Goal: Transaction & Acquisition: Purchase product/service

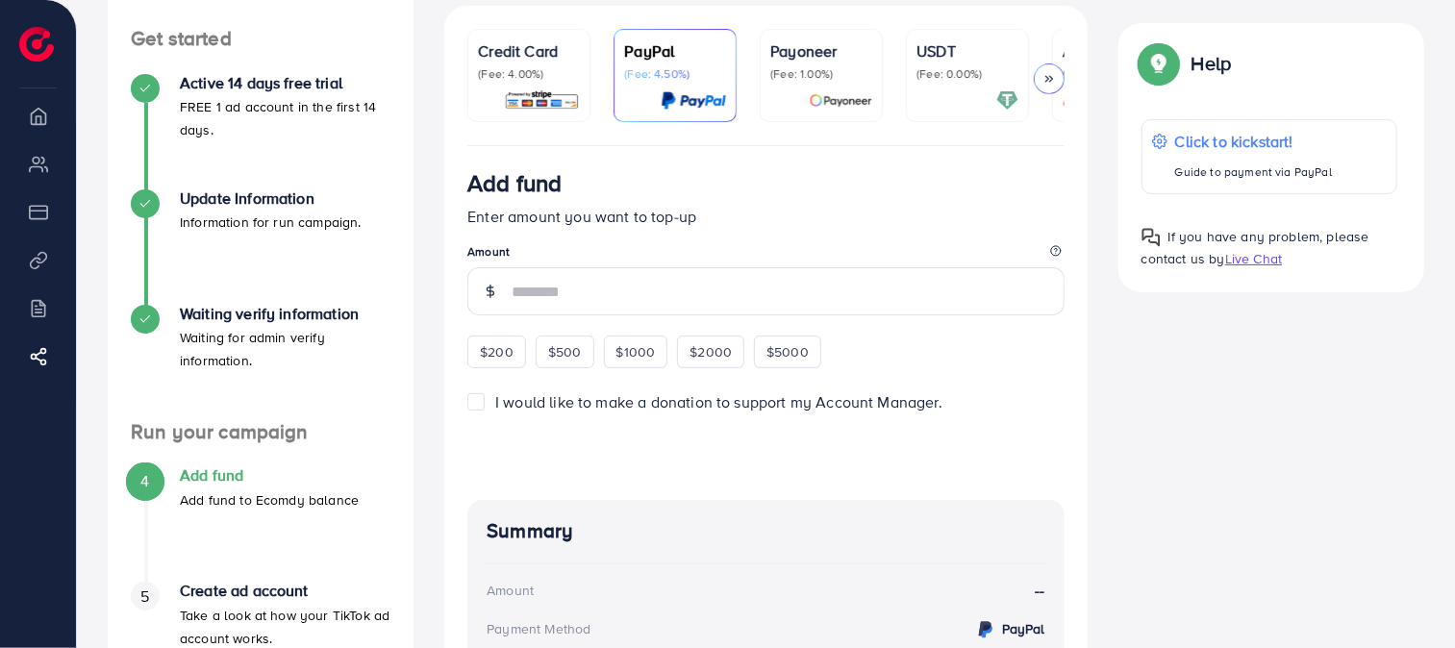
scroll to position [107, 0]
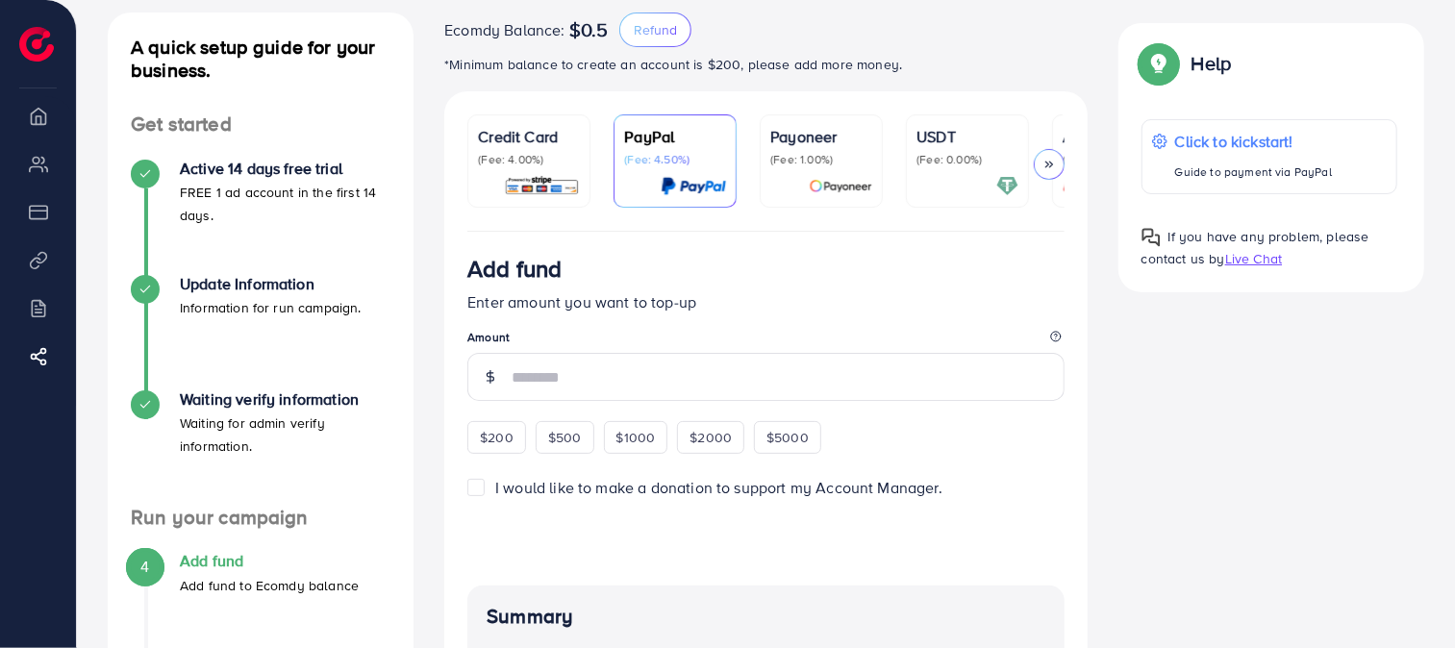
click at [560, 189] on img at bounding box center [542, 186] width 76 height 22
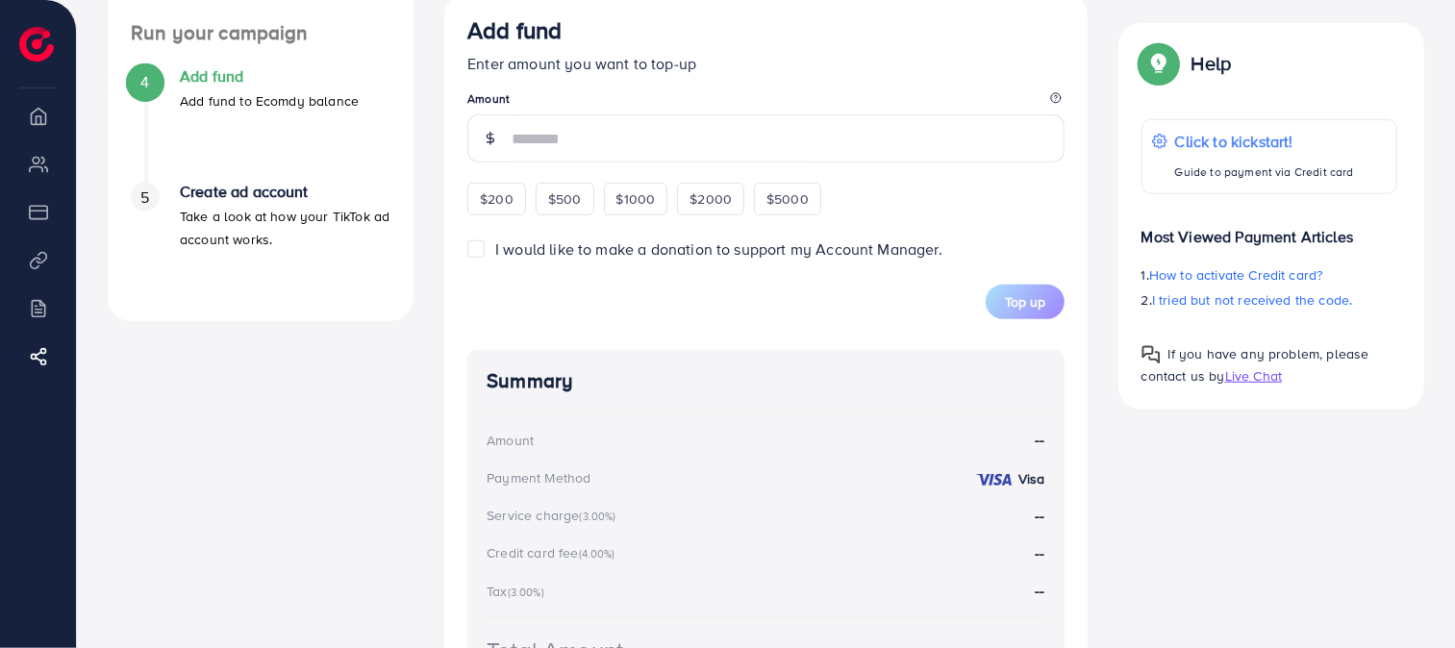
scroll to position [641, 0]
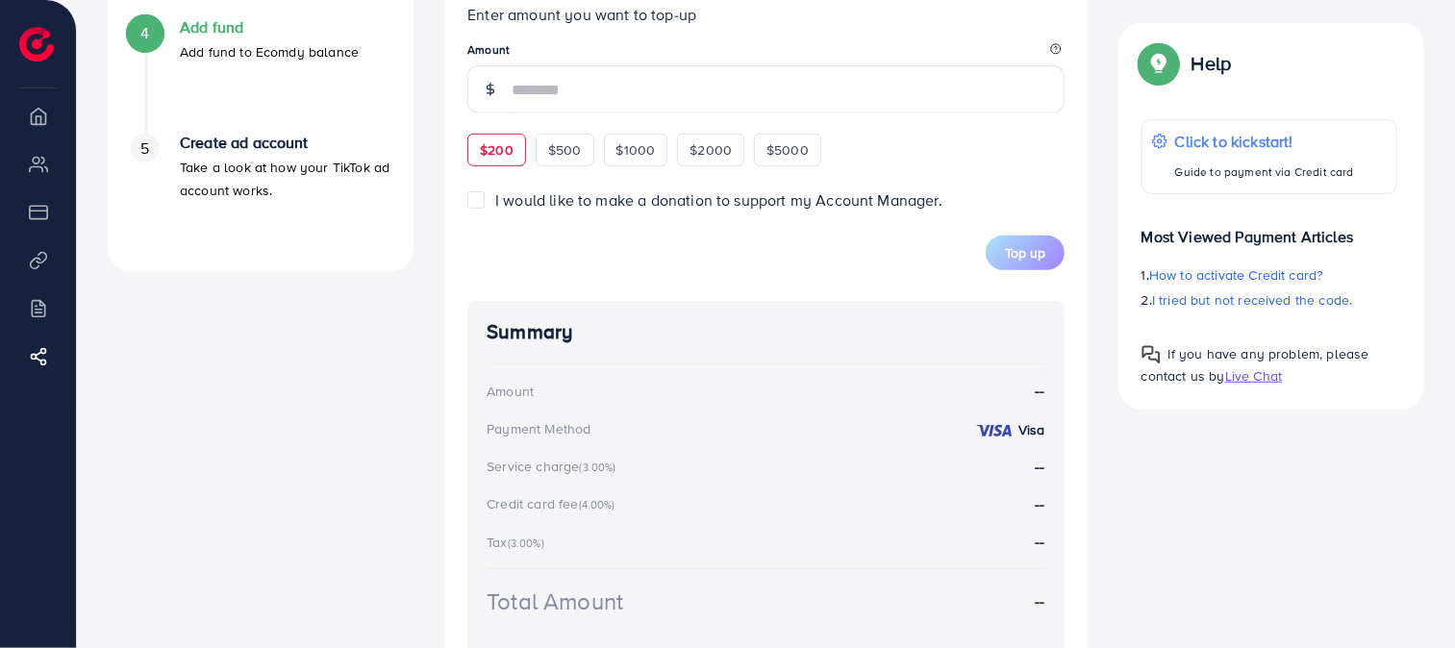
click at [520, 157] on div "$200" at bounding box center [496, 150] width 59 height 33
type input "***"
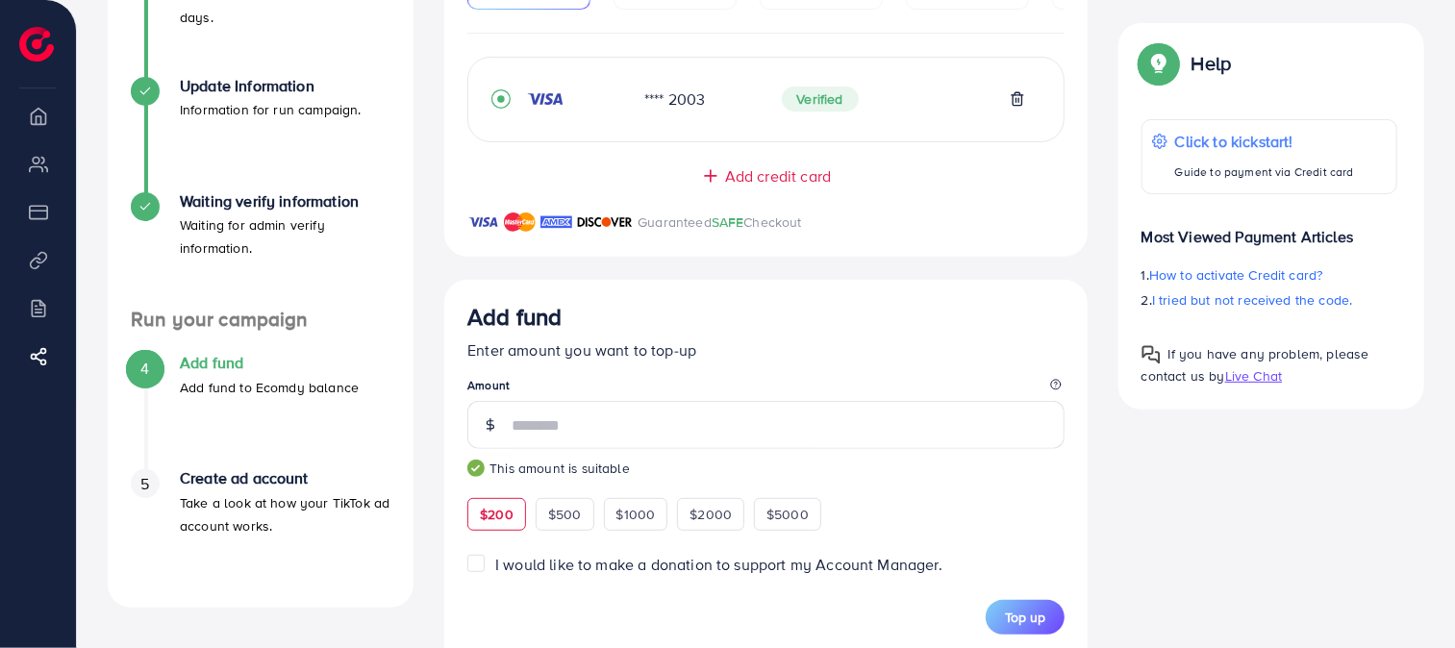
scroll to position [534, 0]
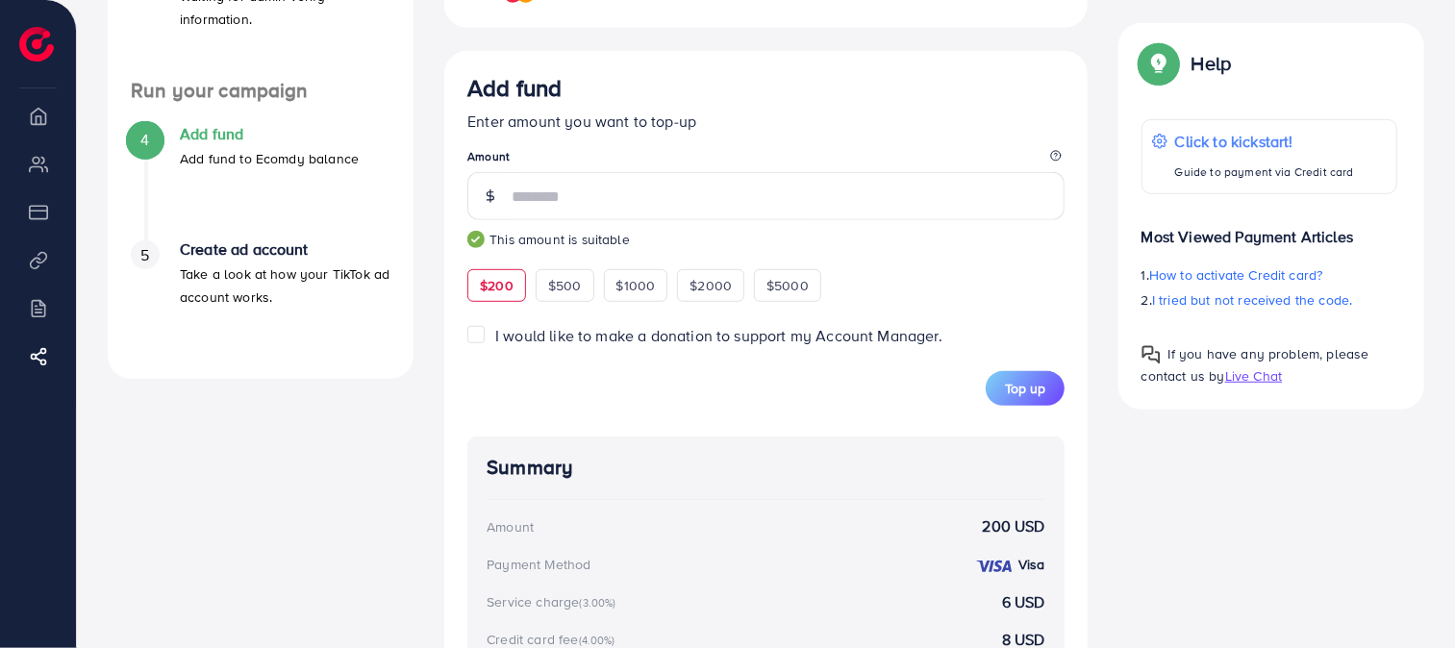
click at [594, 344] on span "I would like to make a donation to support my Account Manager." at bounding box center [718, 335] width 447 height 21
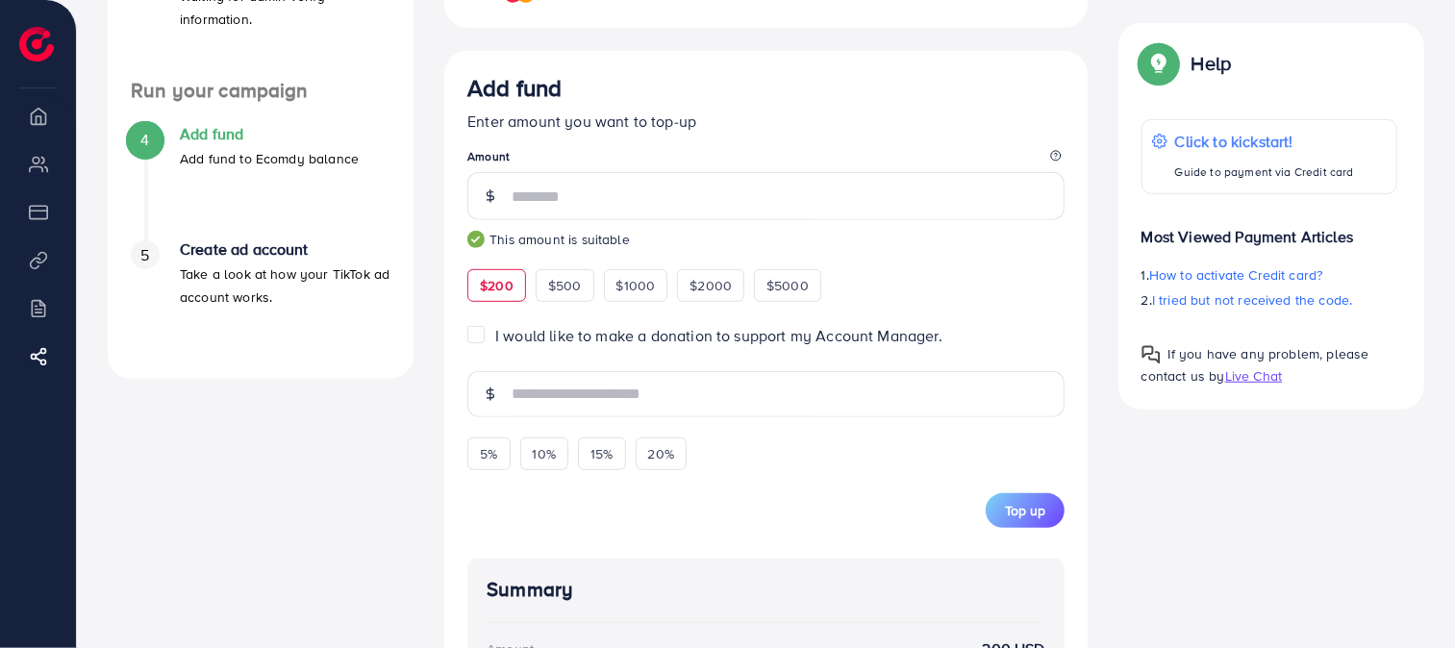
click at [594, 344] on span "I would like to make a donation to support my Account Manager." at bounding box center [718, 335] width 447 height 21
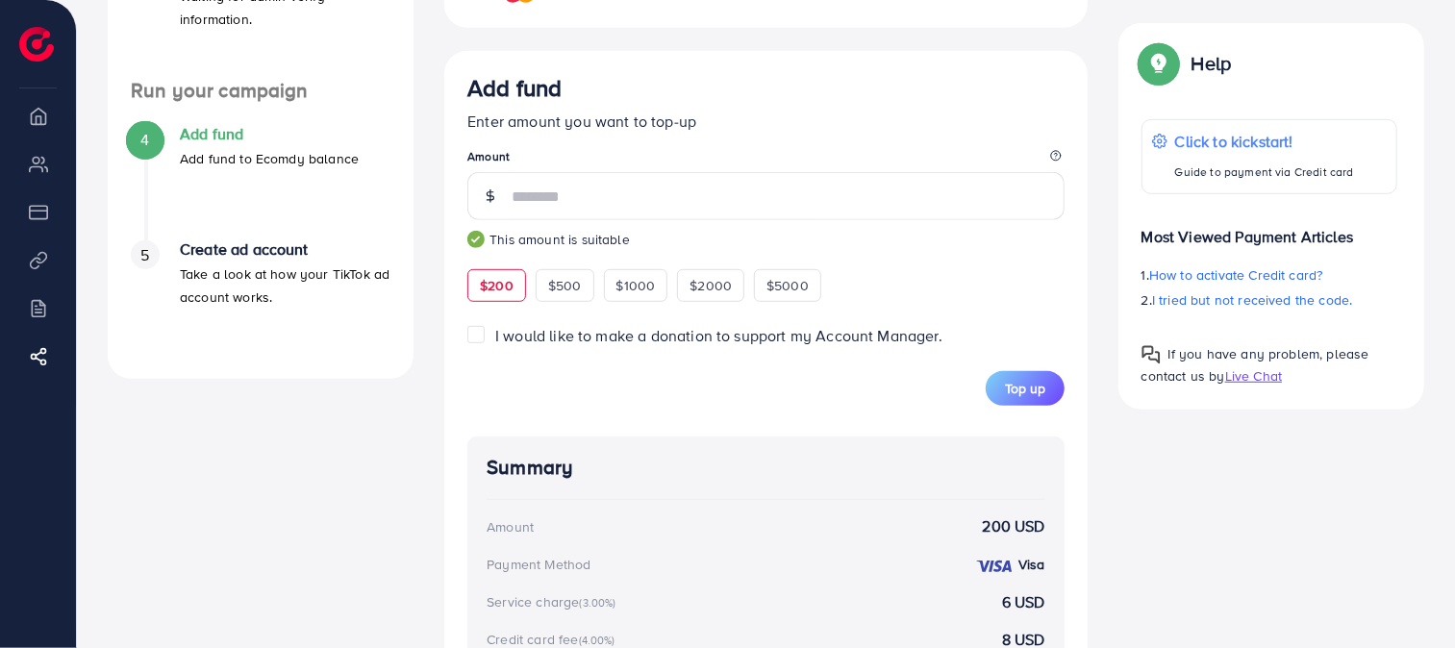
click at [594, 344] on span "I would like to make a donation to support my Account Manager." at bounding box center [718, 335] width 447 height 21
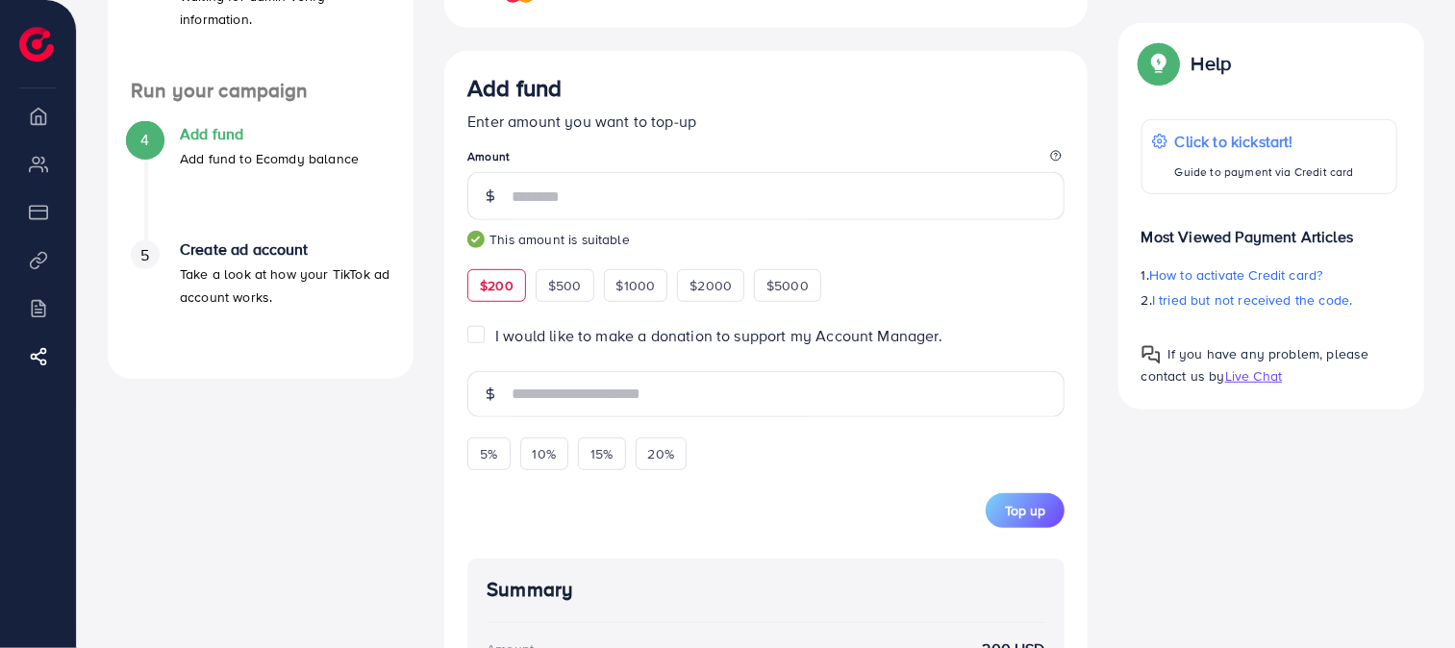
click at [594, 344] on span "I would like to make a donation to support my Account Manager." at bounding box center [718, 335] width 447 height 21
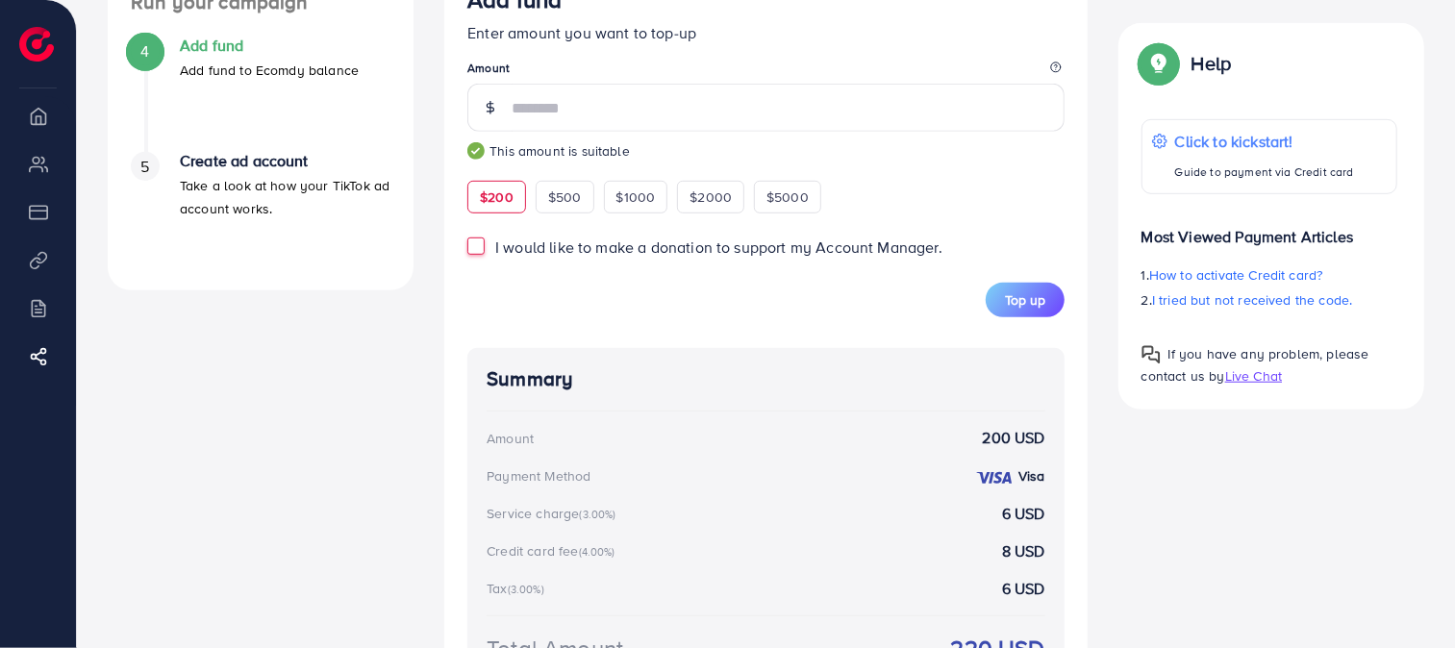
scroll to position [641, 0]
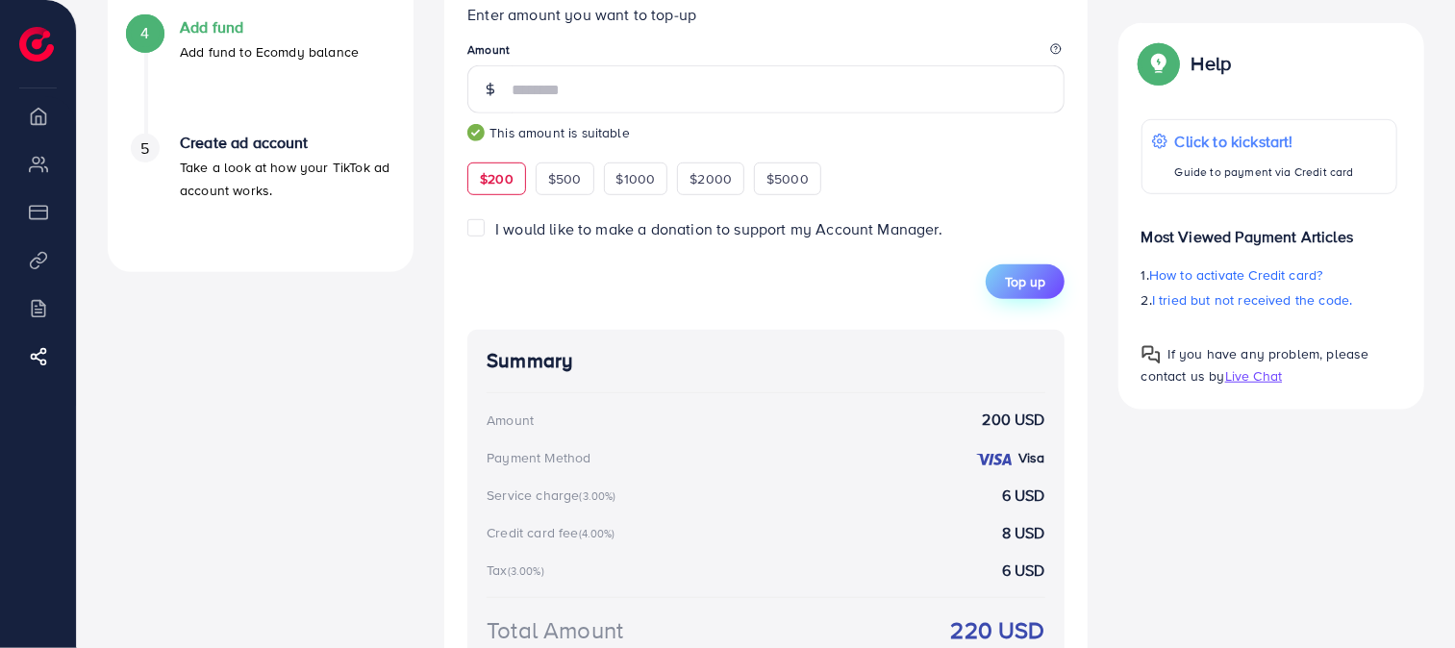
click at [1020, 281] on span "Top up" at bounding box center [1025, 281] width 40 height 19
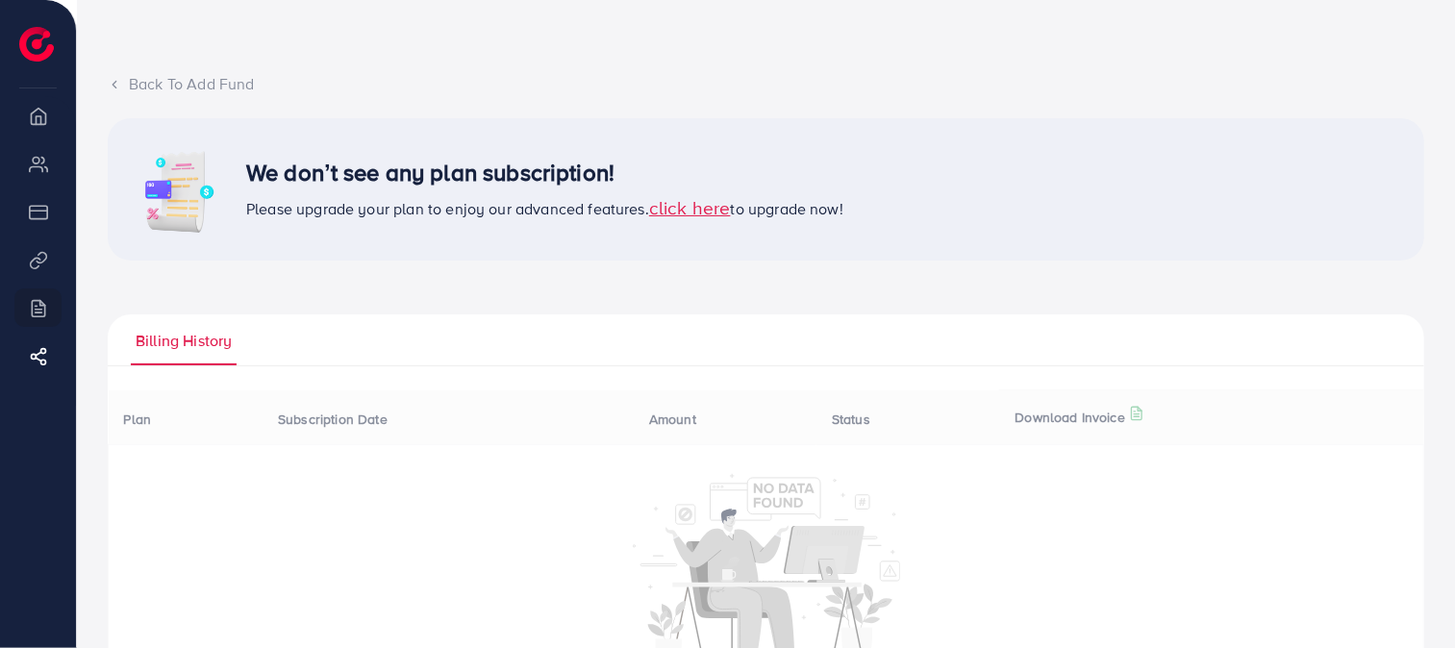
scroll to position [141, 0]
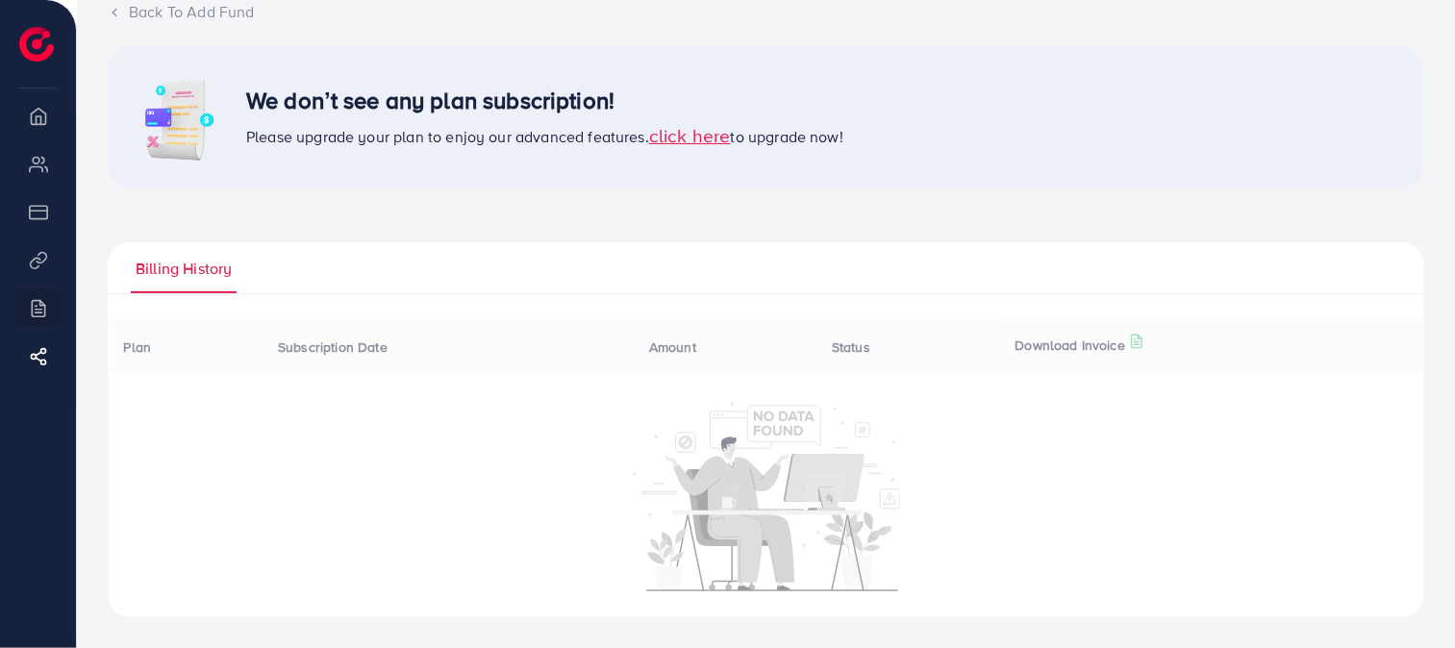
click at [697, 127] on span "click here" at bounding box center [690, 135] width 82 height 26
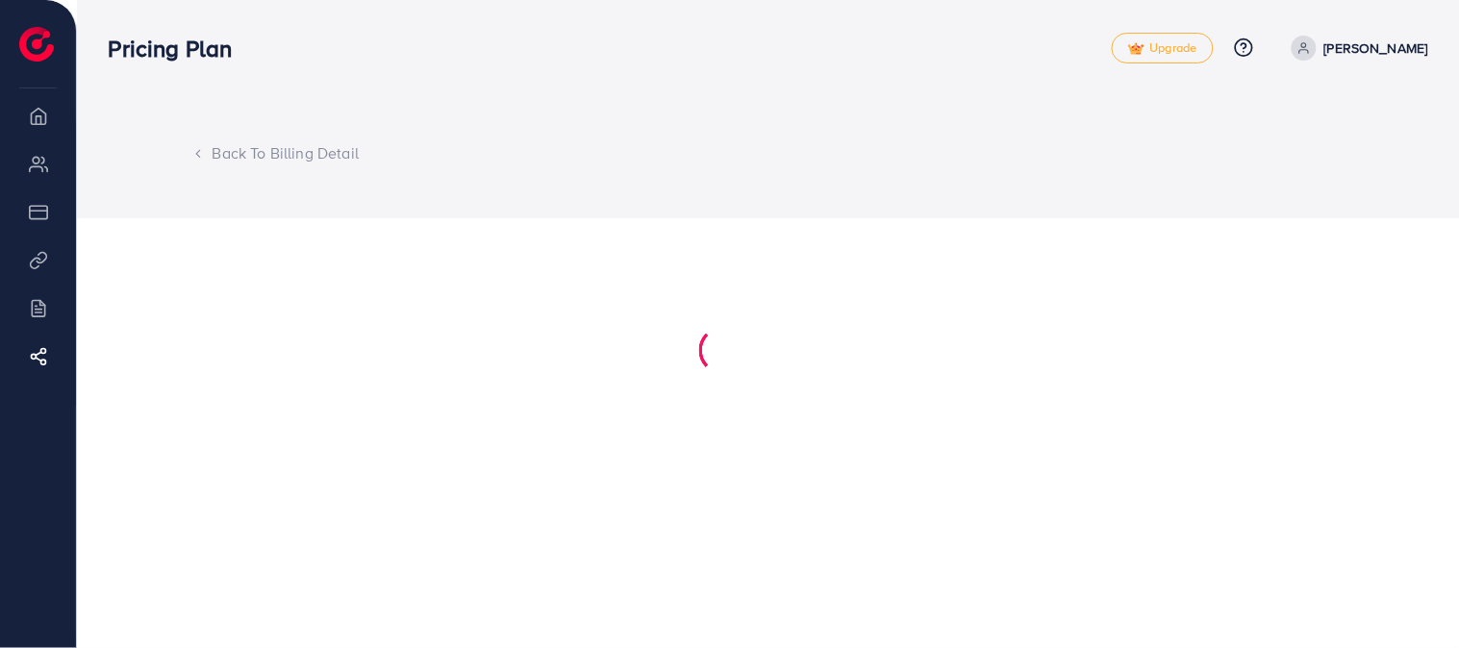
click at [189, 144] on div "Back To Billing Detail" at bounding box center [768, 153] width 1321 height 22
click at [198, 149] on icon at bounding box center [195, 153] width 13 height 13
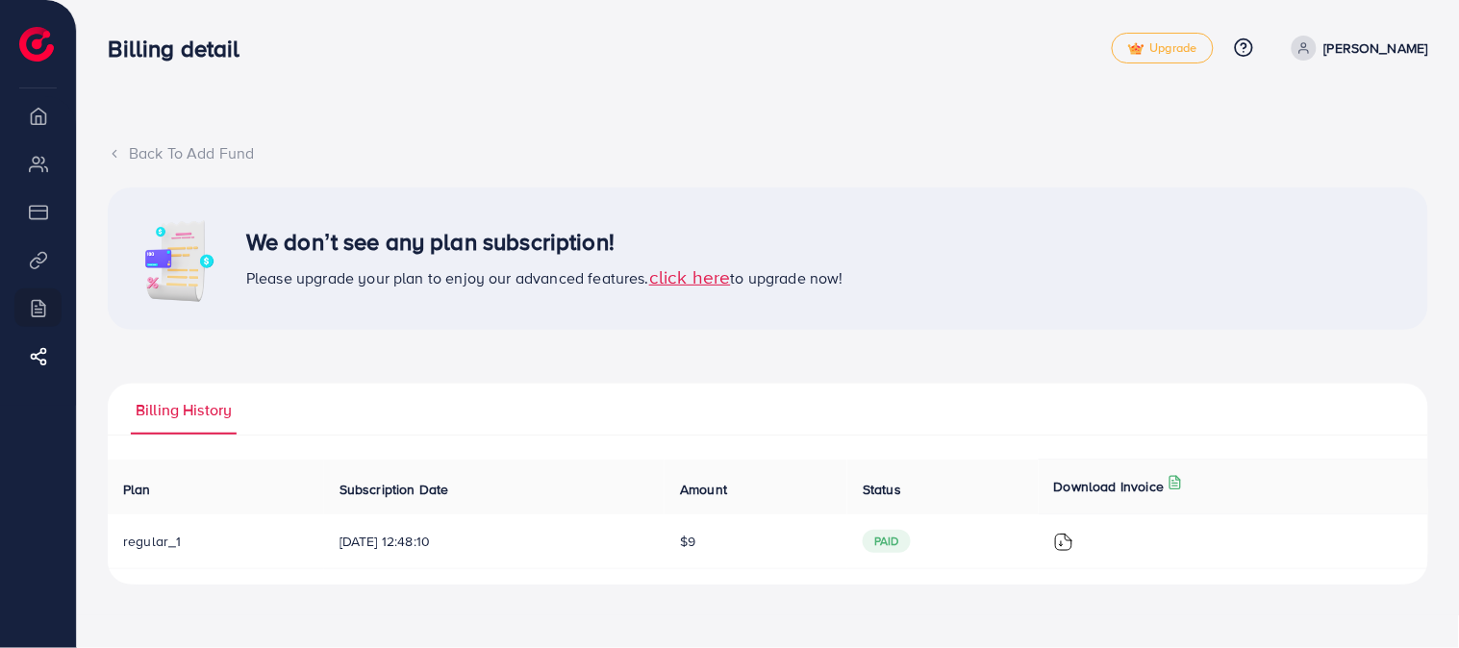
click at [680, 280] on span "click here" at bounding box center [690, 277] width 82 height 26
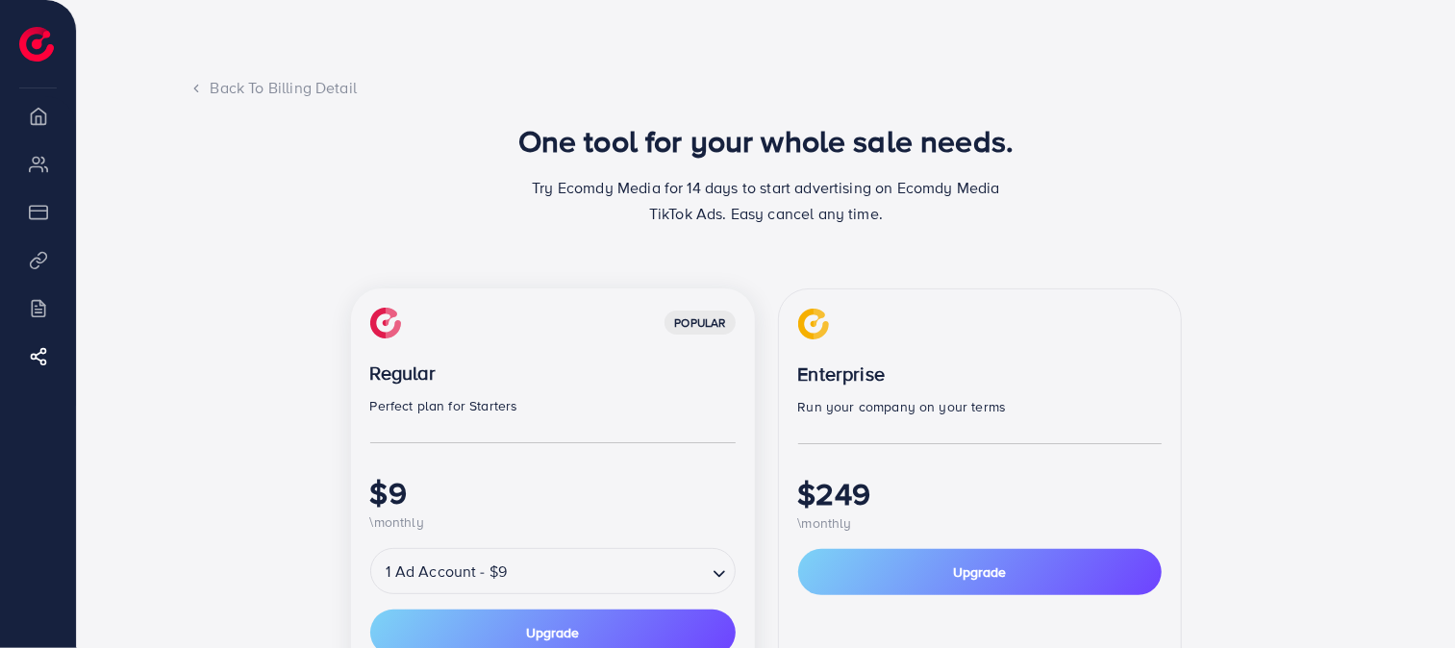
scroll to position [427, 0]
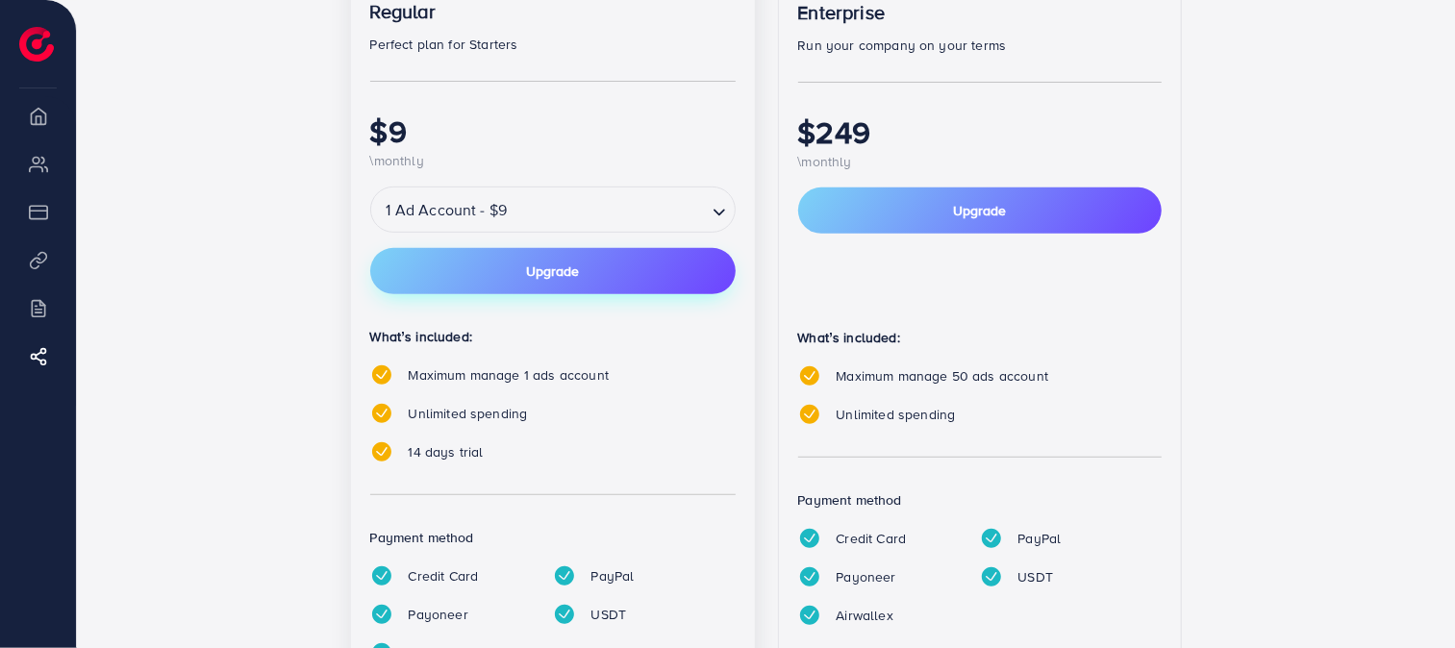
click at [496, 272] on button "Upgrade" at bounding box center [553, 271] width 366 height 46
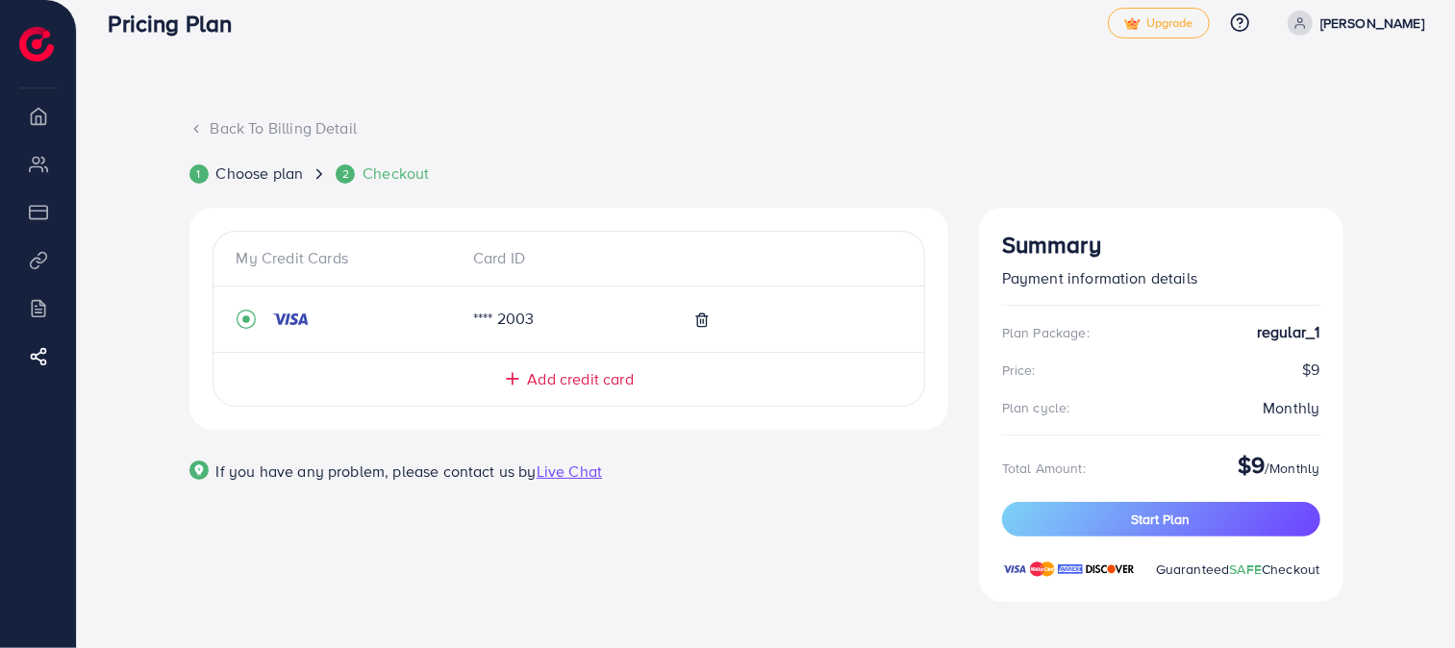
scroll to position [32, 0]
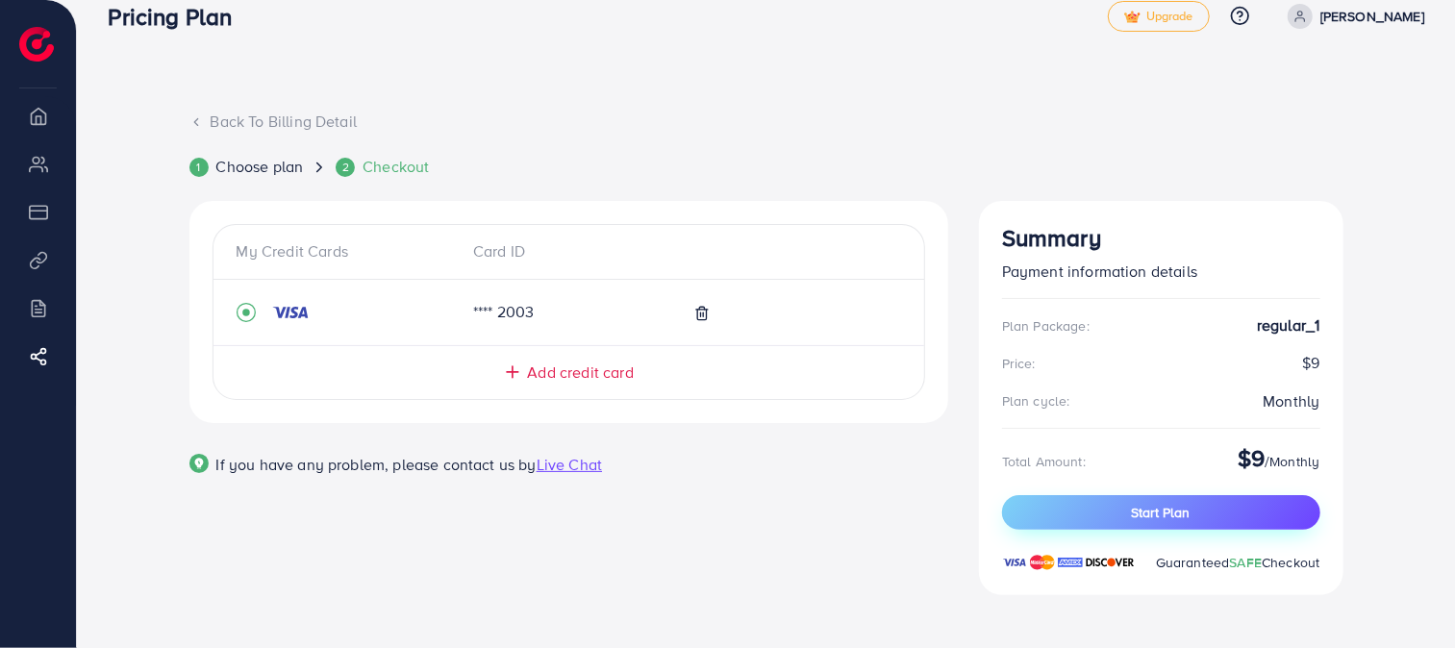
click at [1136, 510] on span "Start Plan" at bounding box center [1161, 512] width 59 height 19
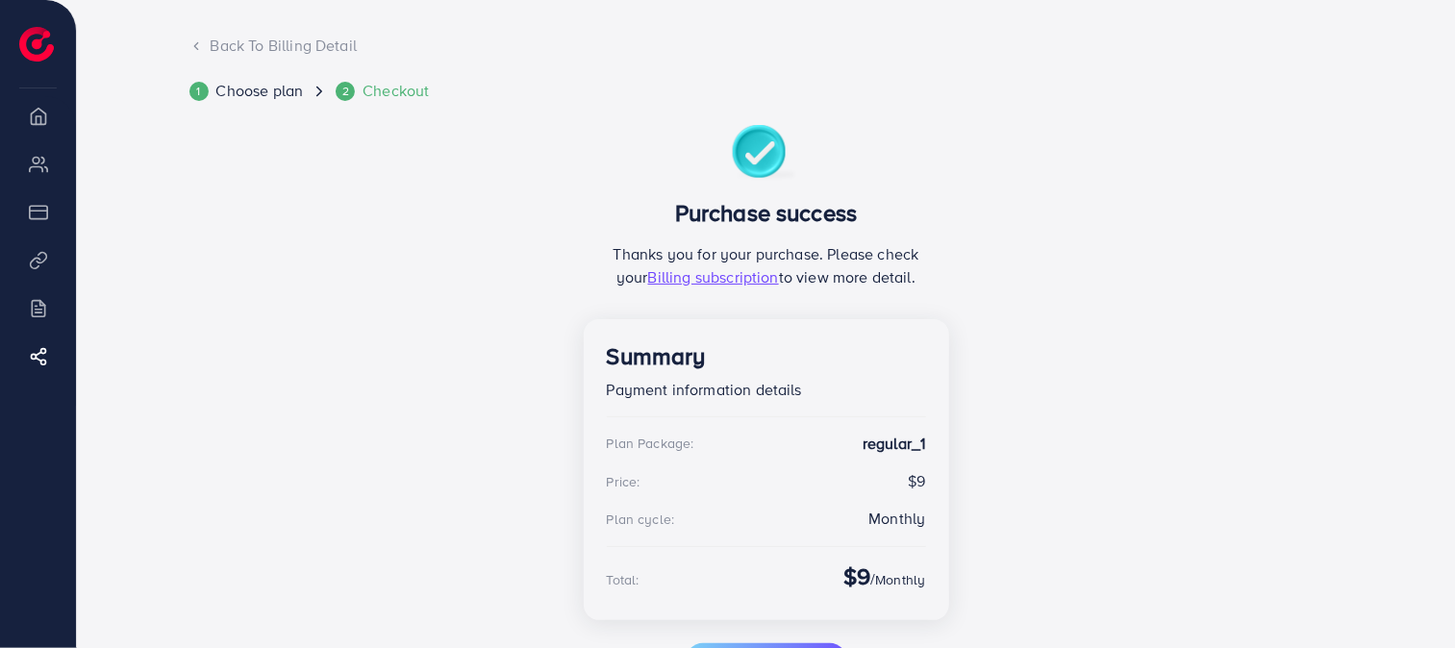
scroll to position [222, 0]
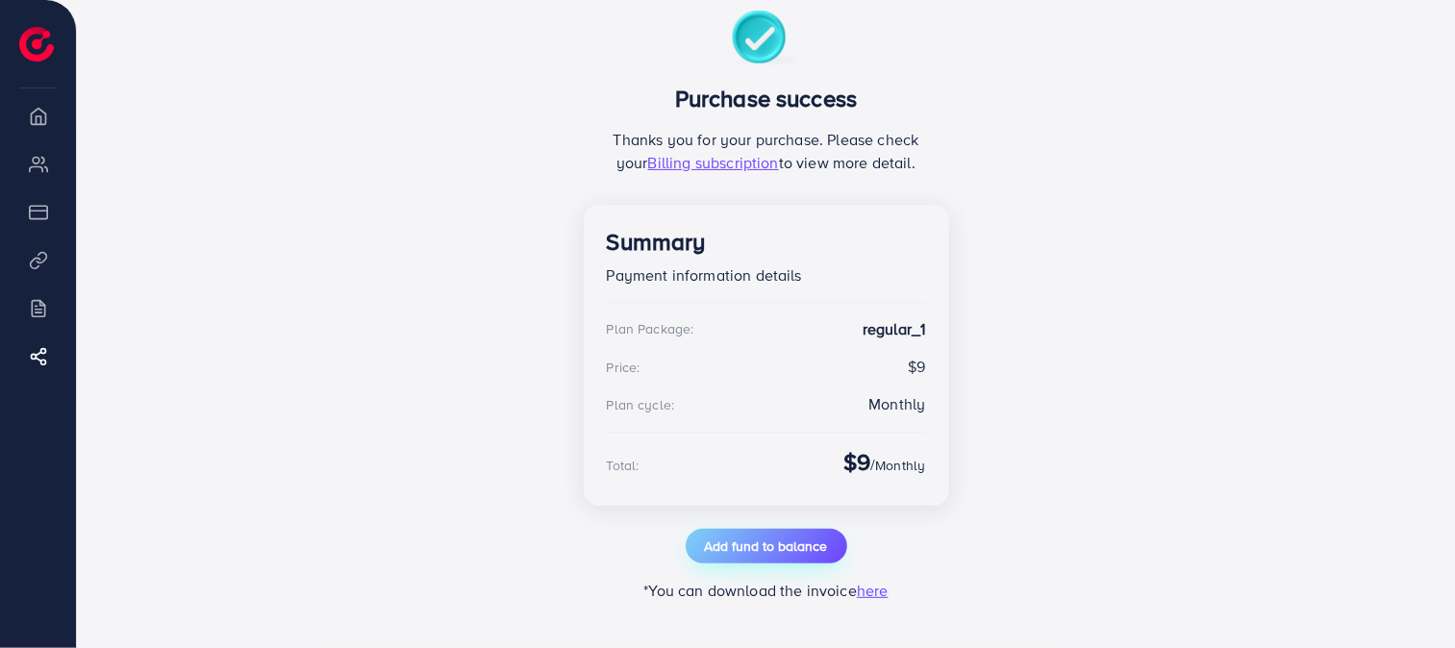
click at [690, 550] on button "Add fund to balance" at bounding box center [767, 546] width 162 height 35
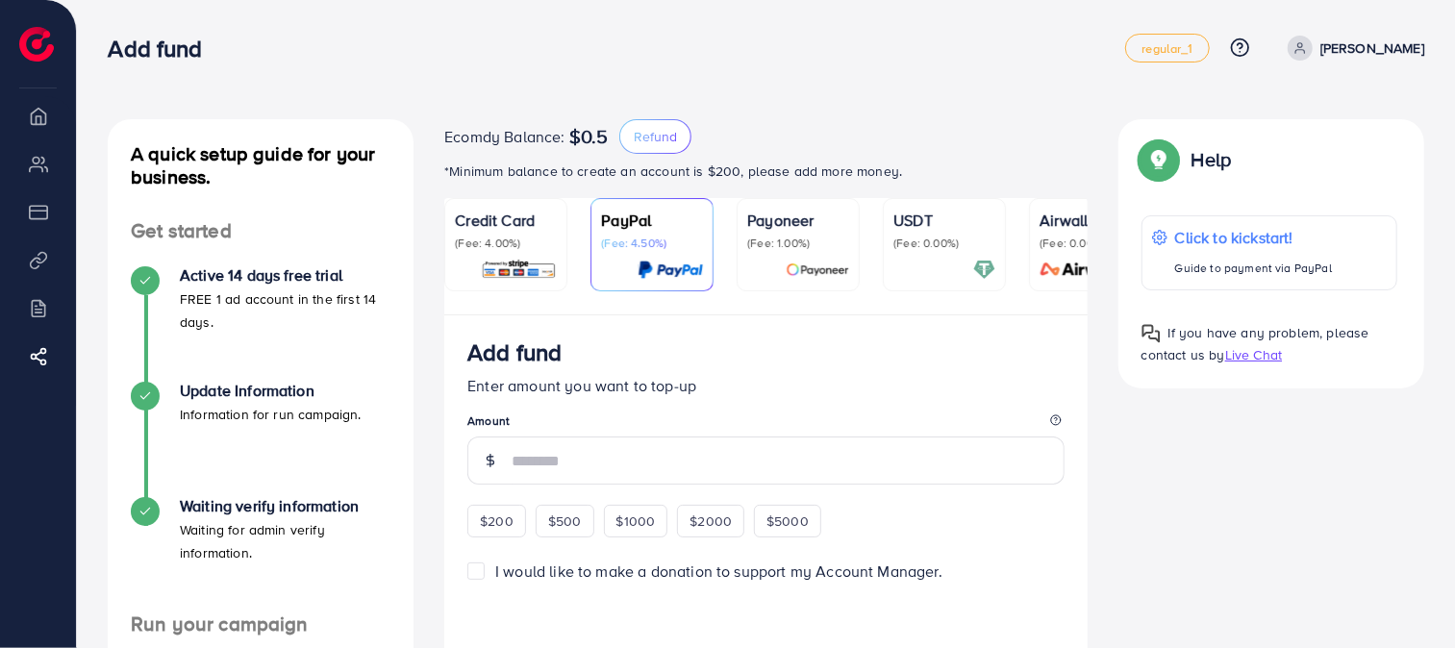
scroll to position [107, 0]
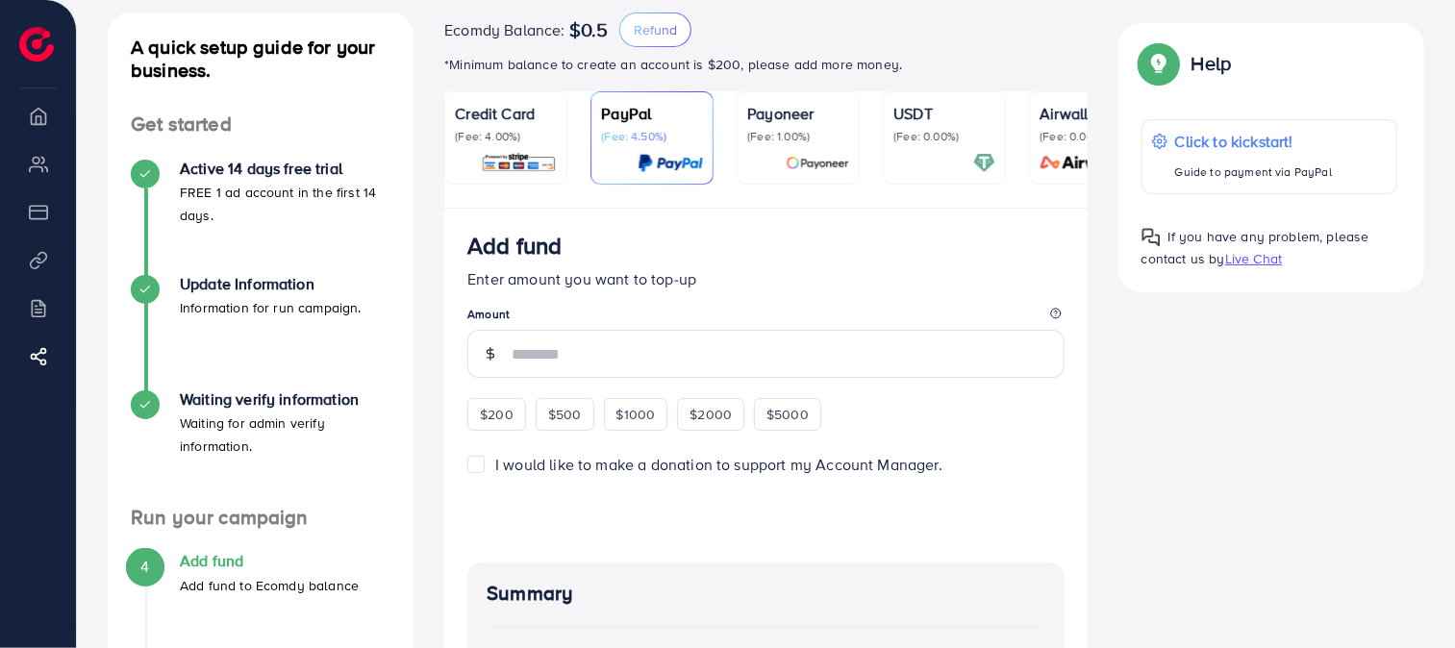
click at [503, 133] on p "(Fee: 4.00%)" at bounding box center [506, 136] width 102 height 15
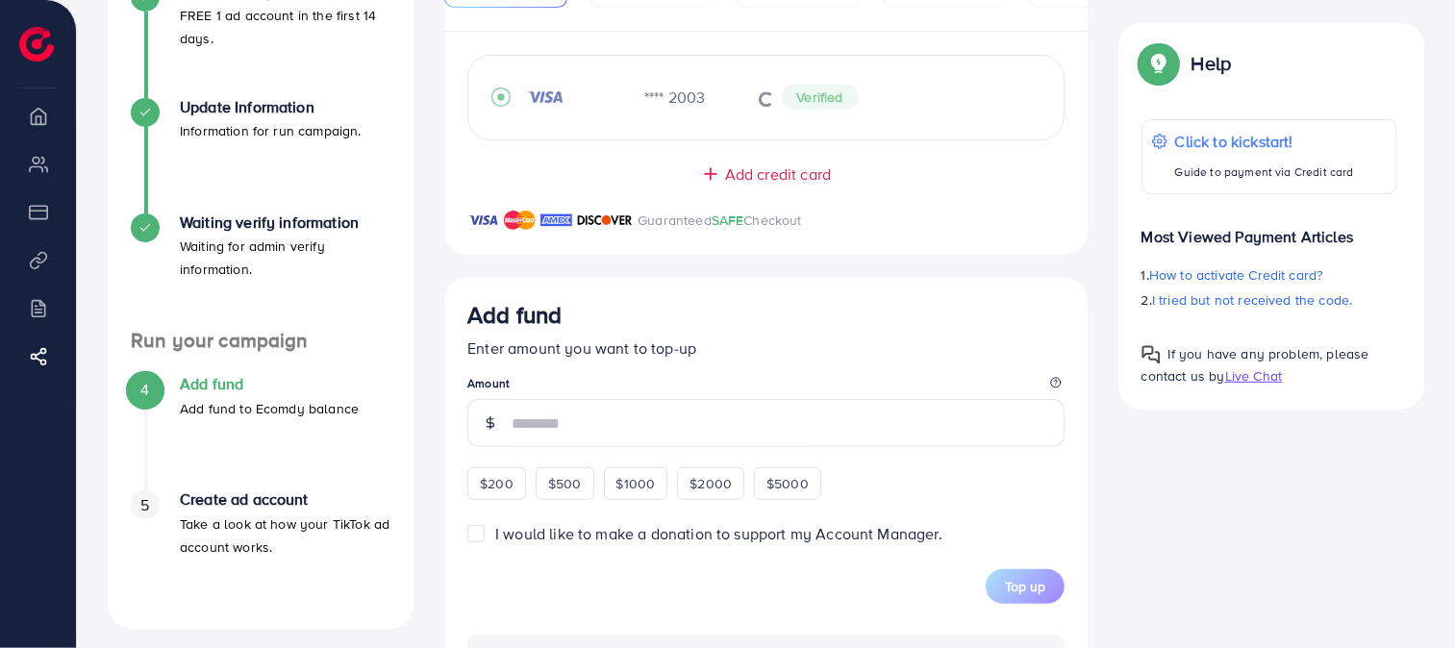
scroll to position [320, 0]
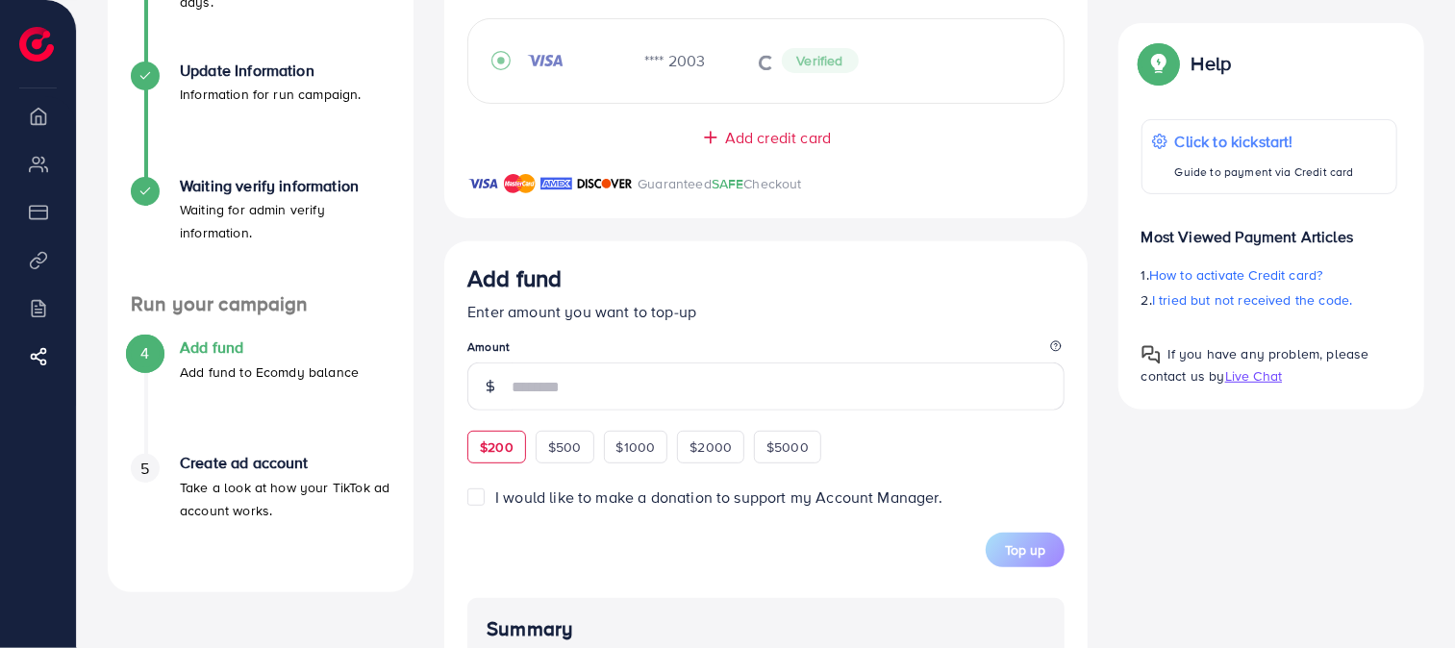
click at [484, 445] on span "$200" at bounding box center [497, 447] width 34 height 19
type input "***"
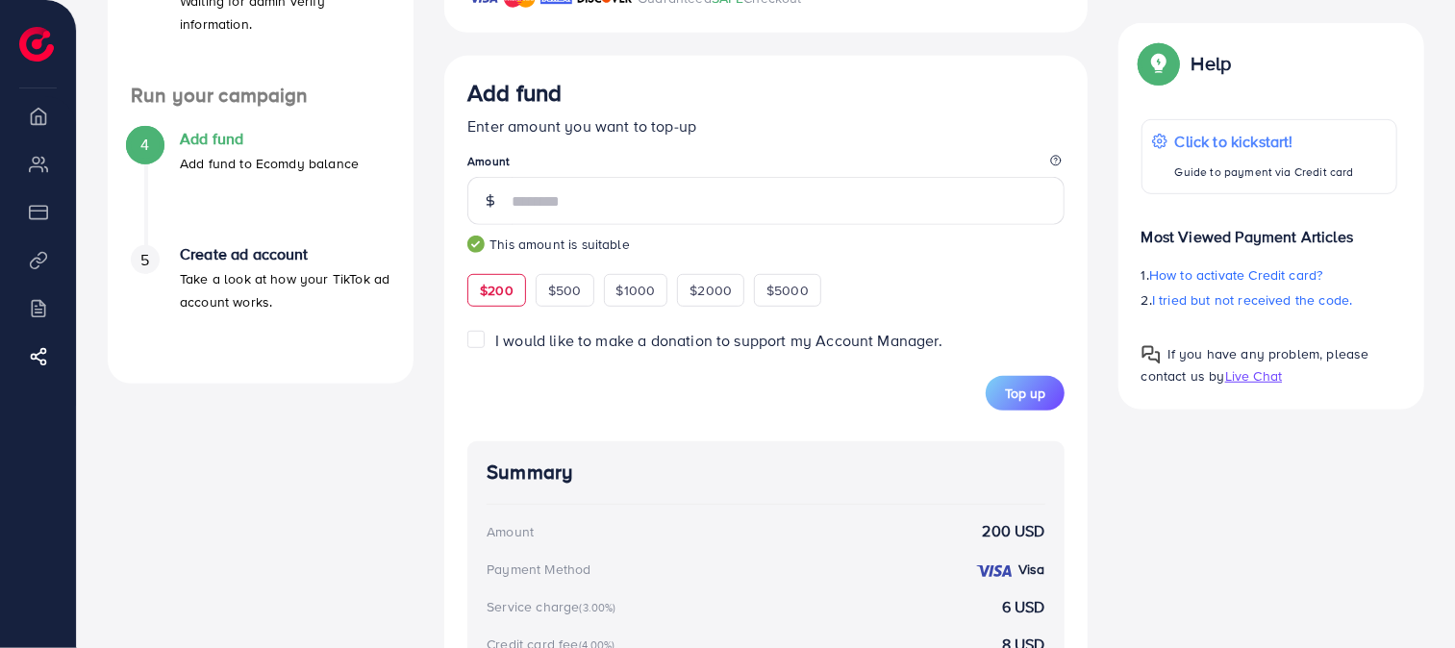
scroll to position [534, 0]
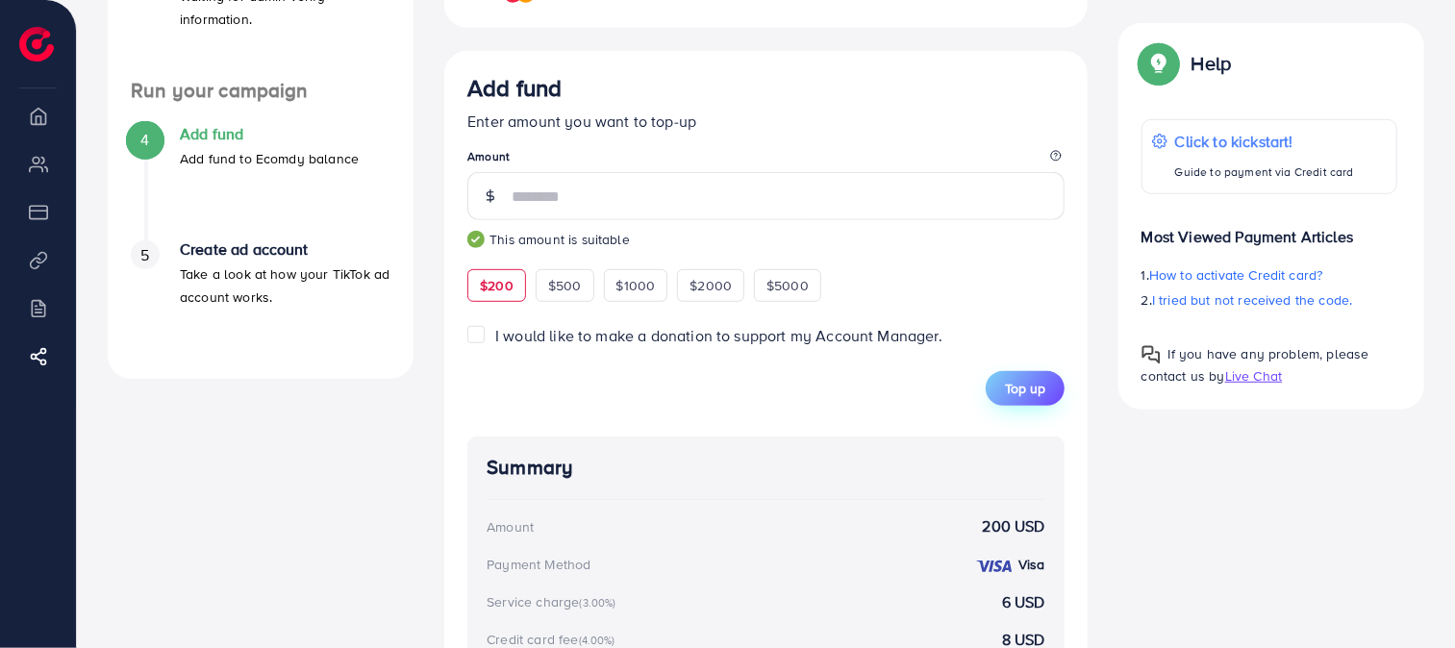
click at [1040, 381] on span "Top up" at bounding box center [1025, 388] width 40 height 19
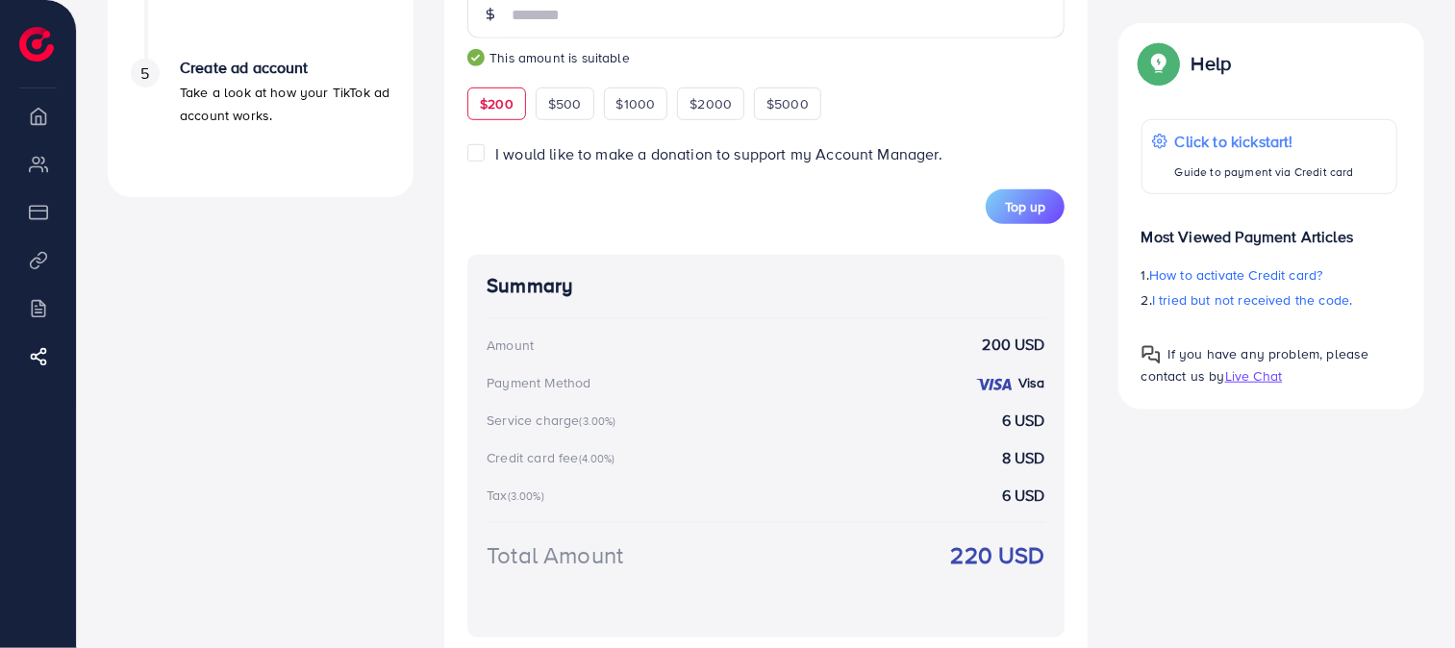
scroll to position [923, 0]
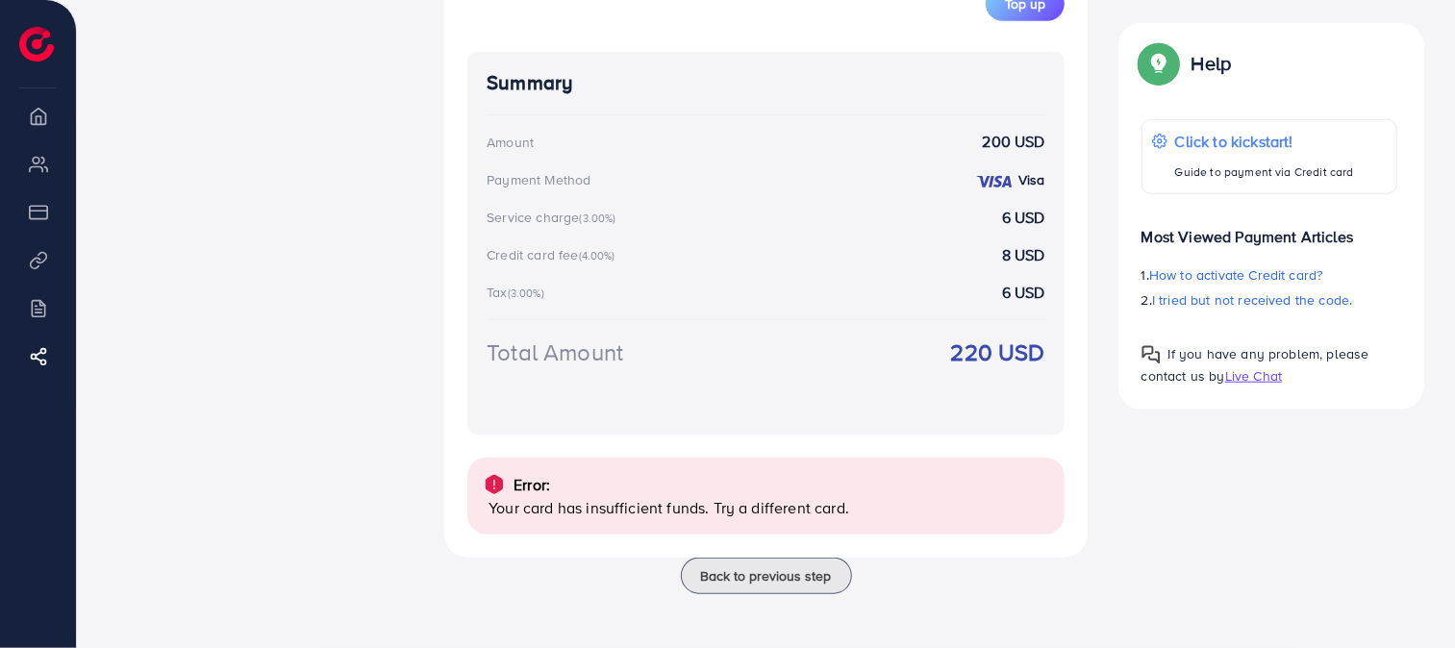
click at [705, 507] on p "Your card has insufficient funds. Try a different card." at bounding box center [769, 507] width 561 height 23
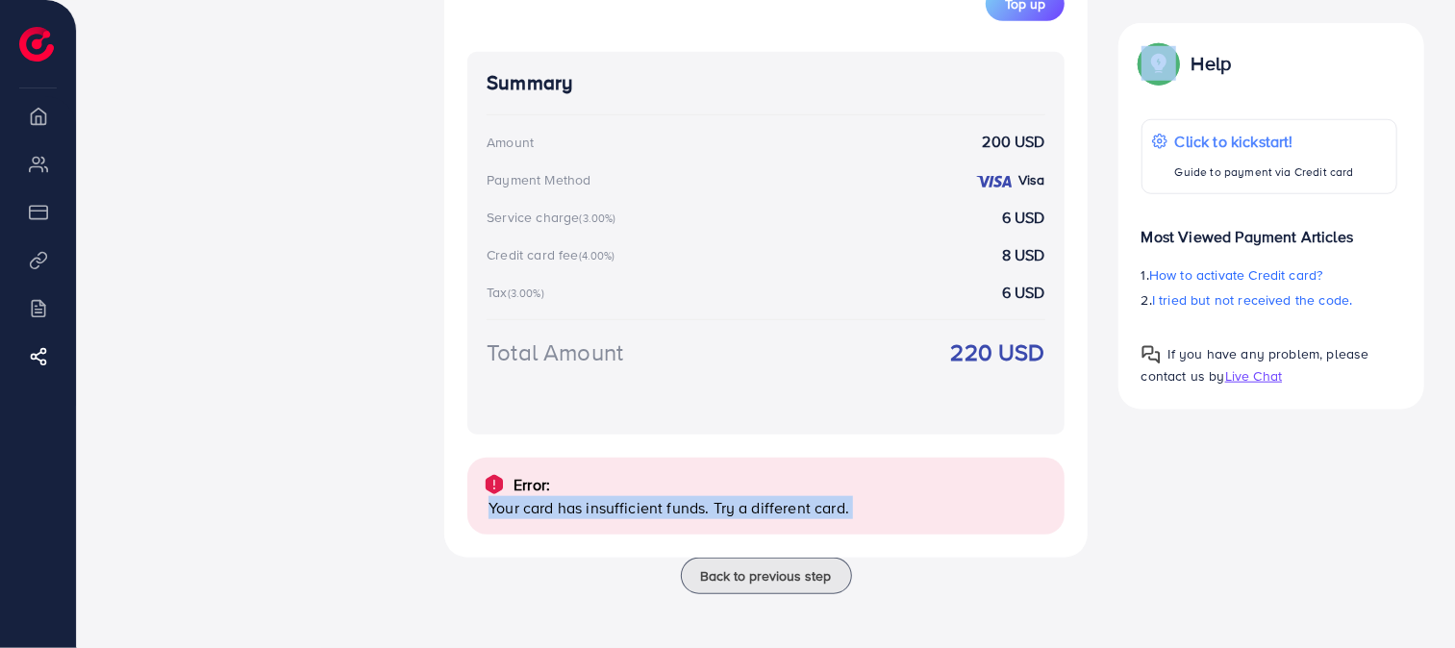
click at [705, 507] on p "Your card has insufficient funds. Try a different card." at bounding box center [769, 507] width 561 height 23
copy div "Your card has insufficient funds. Try a different card. If you have any problem…"
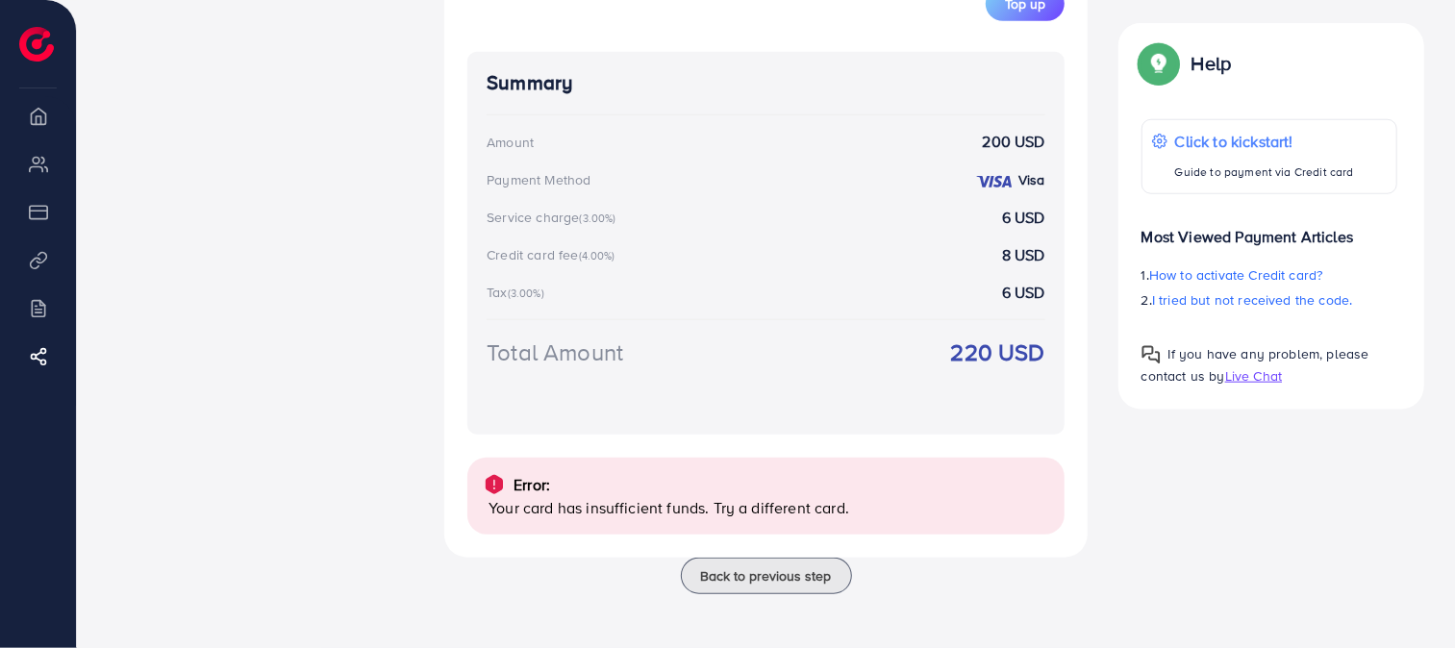
click at [858, 363] on div "Total Amount 220 USD" at bounding box center [766, 376] width 559 height 80
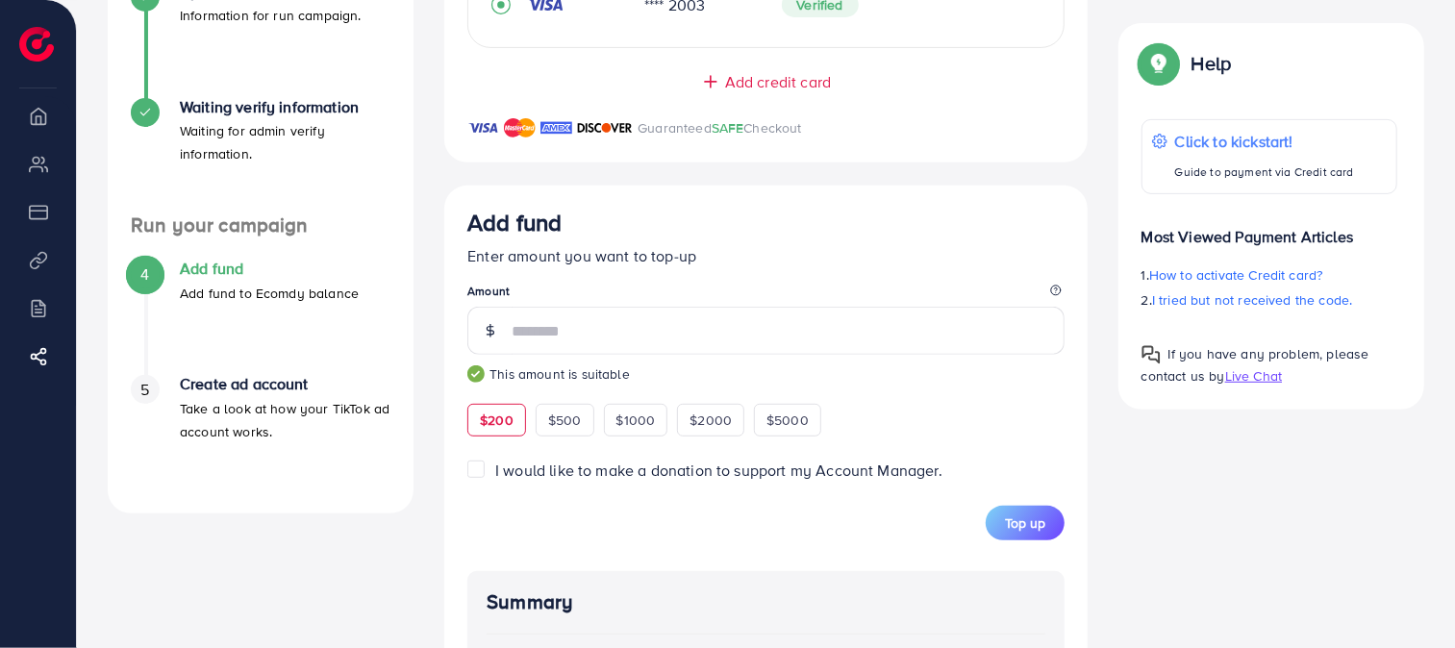
scroll to position [427, 0]
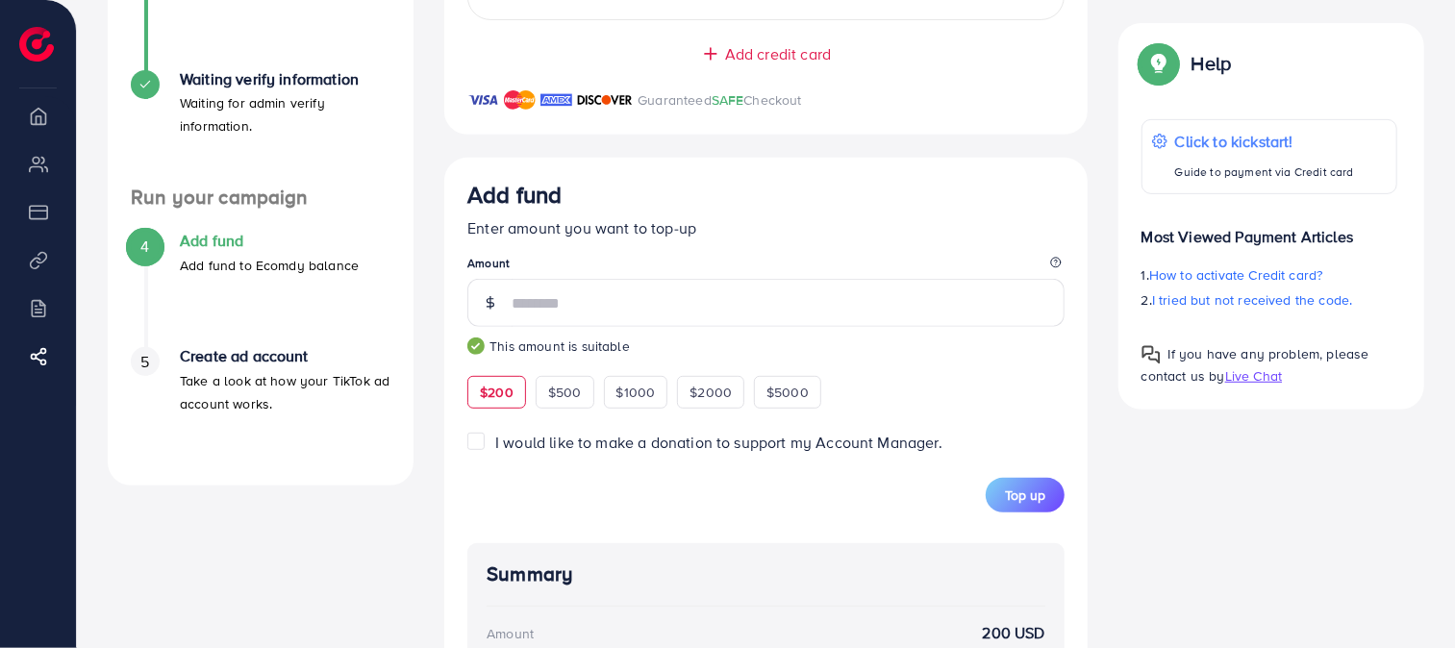
drag, startPoint x: 1388, startPoint y: 562, endPoint x: 978, endPoint y: 247, distance: 516.6
click at [976, 247] on div "Add fund Enter amount you want to top-up Amount *** This amount is suitable $20…" at bounding box center [765, 295] width 597 height 228
